Goal: Task Accomplishment & Management: Manage account settings

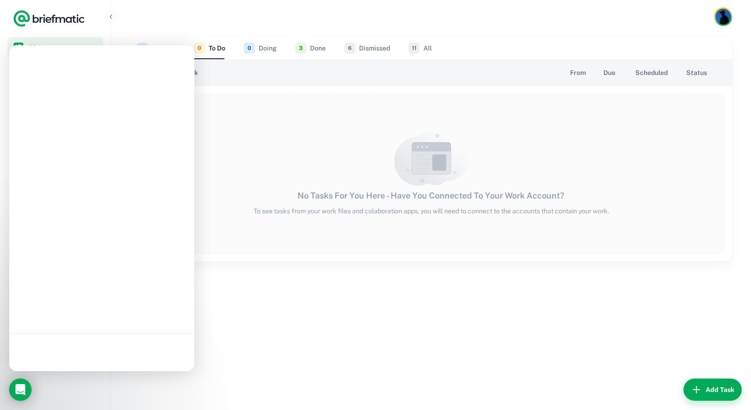
click at [18, 383] on icon "Load Chat" at bounding box center [20, 389] width 15 height 15
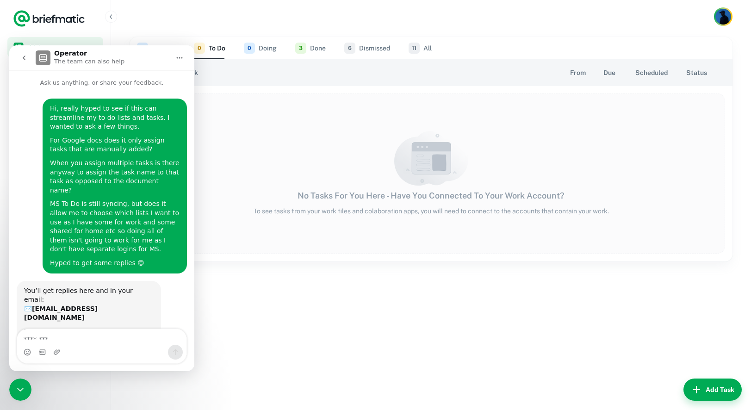
scroll to position [14, 0]
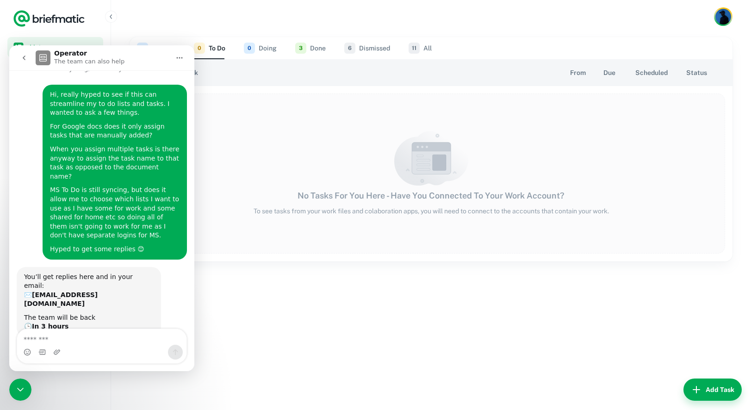
click at [284, 324] on div "2 Priority 0 To Do 0 Doing 3 Done 6 Dismissed 11 All 🔗 Task From Due Scheduled …" at bounding box center [431, 221] width 640 height 376
click at [26, 386] on div "Close Intercom Messenger" at bounding box center [20, 389] width 22 height 22
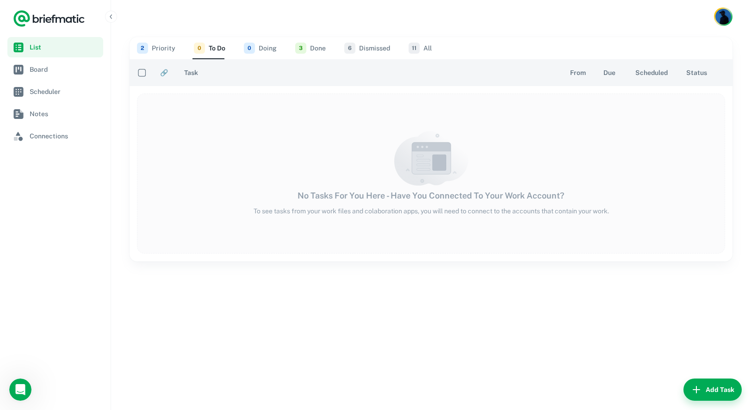
click at [163, 37] on button "2 Priority" at bounding box center [156, 48] width 38 height 22
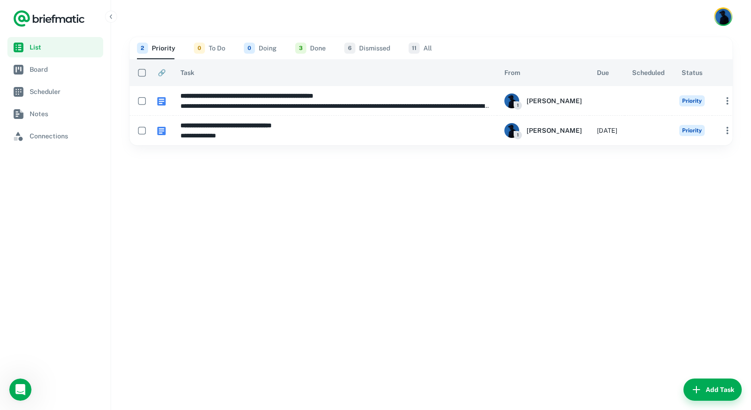
click at [194, 44] on span "0" at bounding box center [199, 48] width 11 height 11
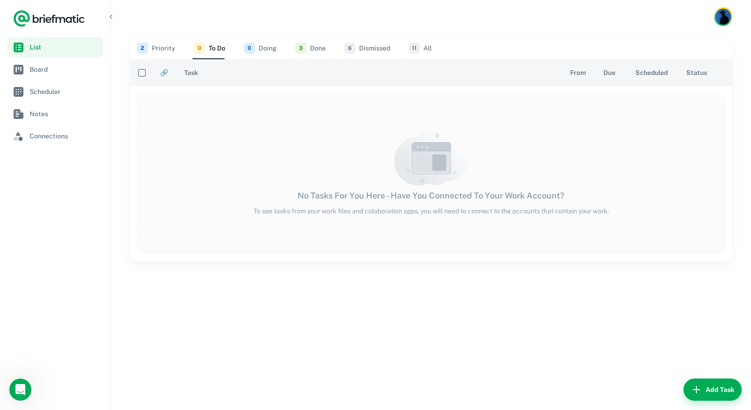
click at [307, 44] on button "3 Done" at bounding box center [310, 48] width 31 height 22
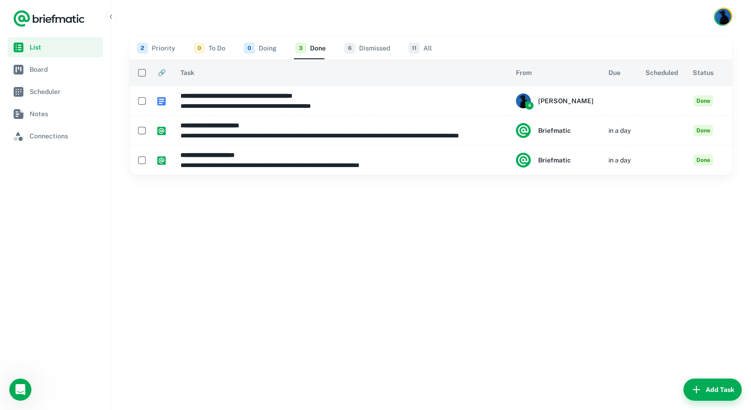
click at [148, 47] on span "2" at bounding box center [142, 48] width 11 height 11
